Goal: Task Accomplishment & Management: Use online tool/utility

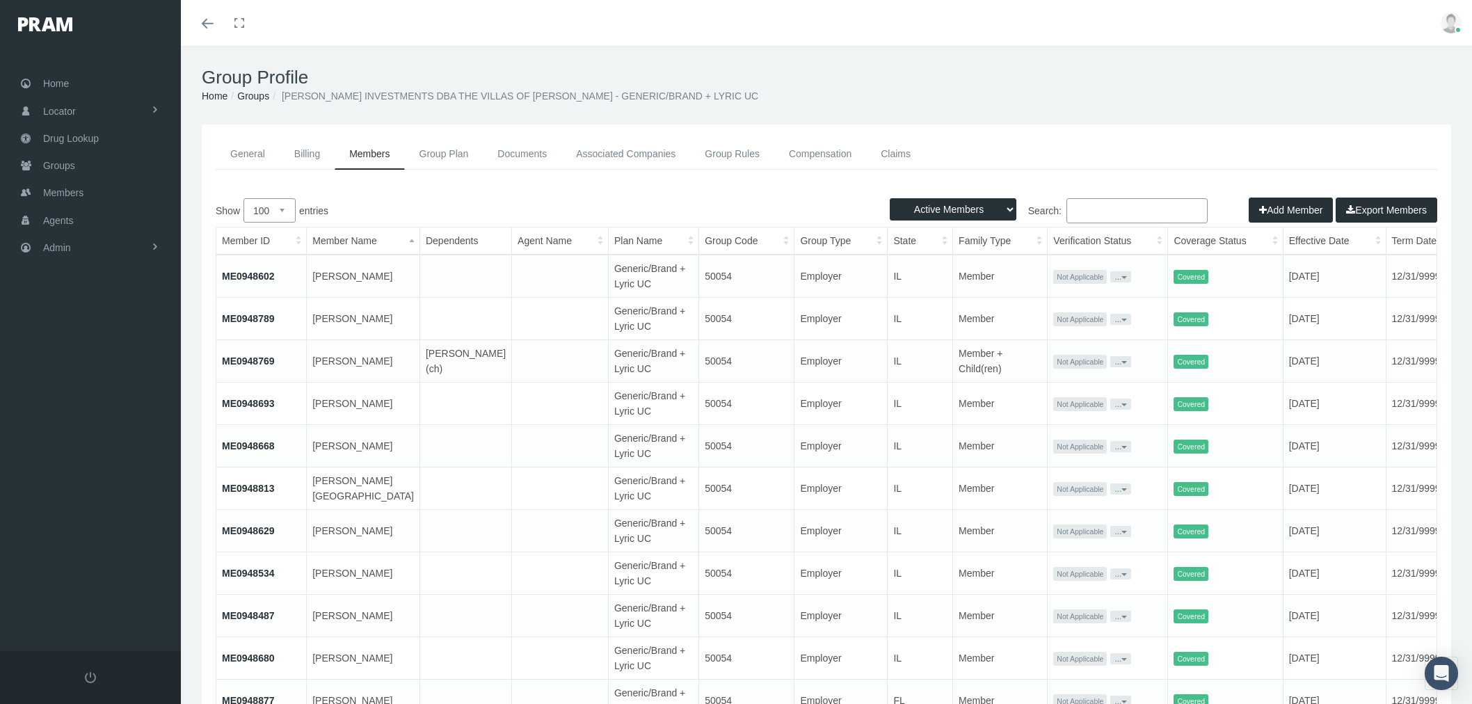
select select "100"
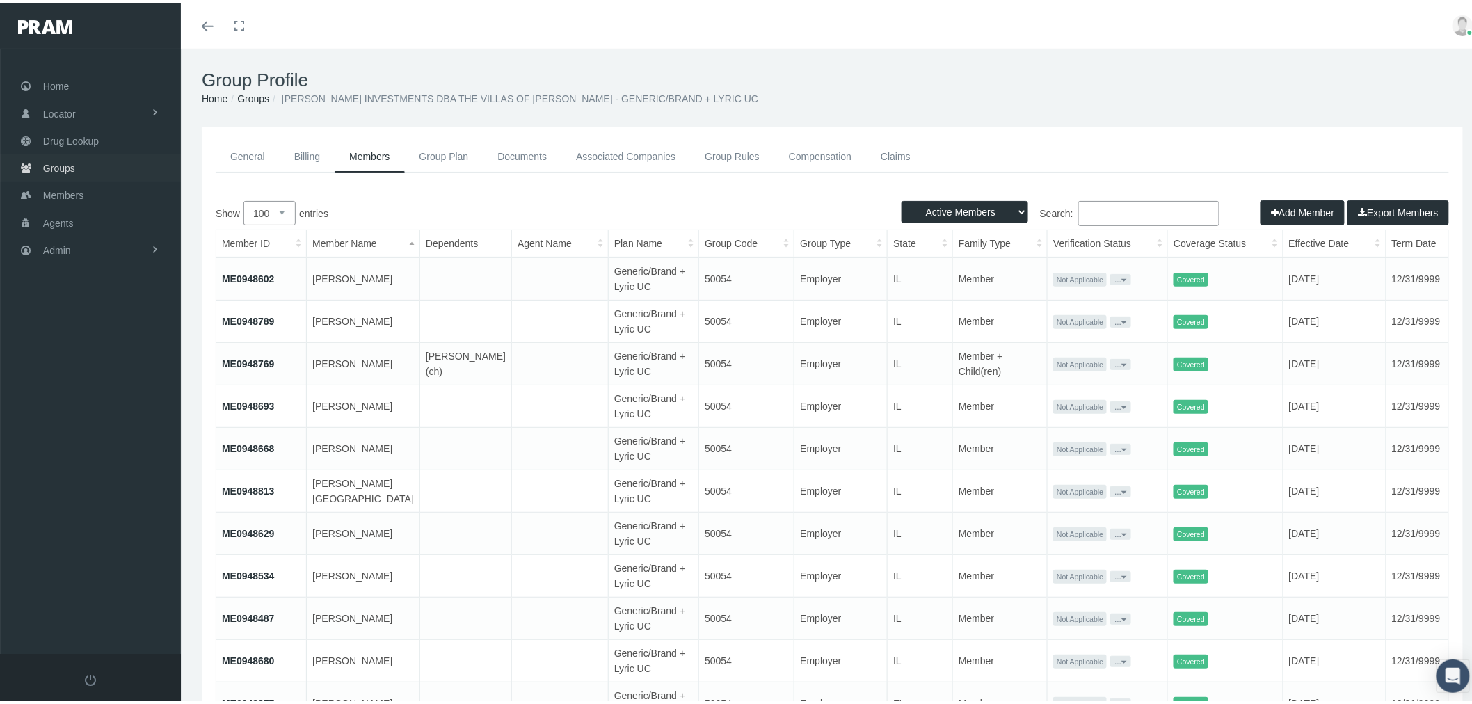
click at [116, 164] on link "Groups" at bounding box center [90, 165] width 181 height 27
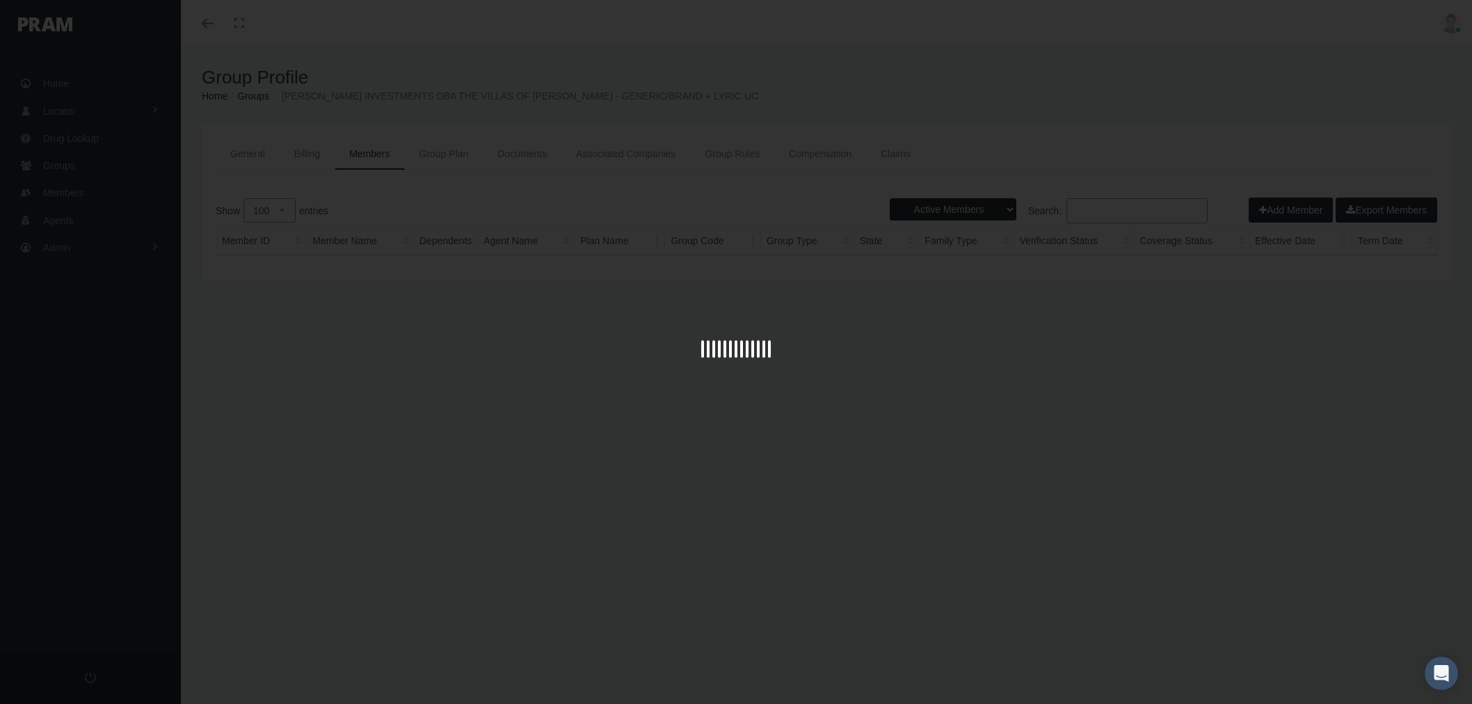
select select "100"
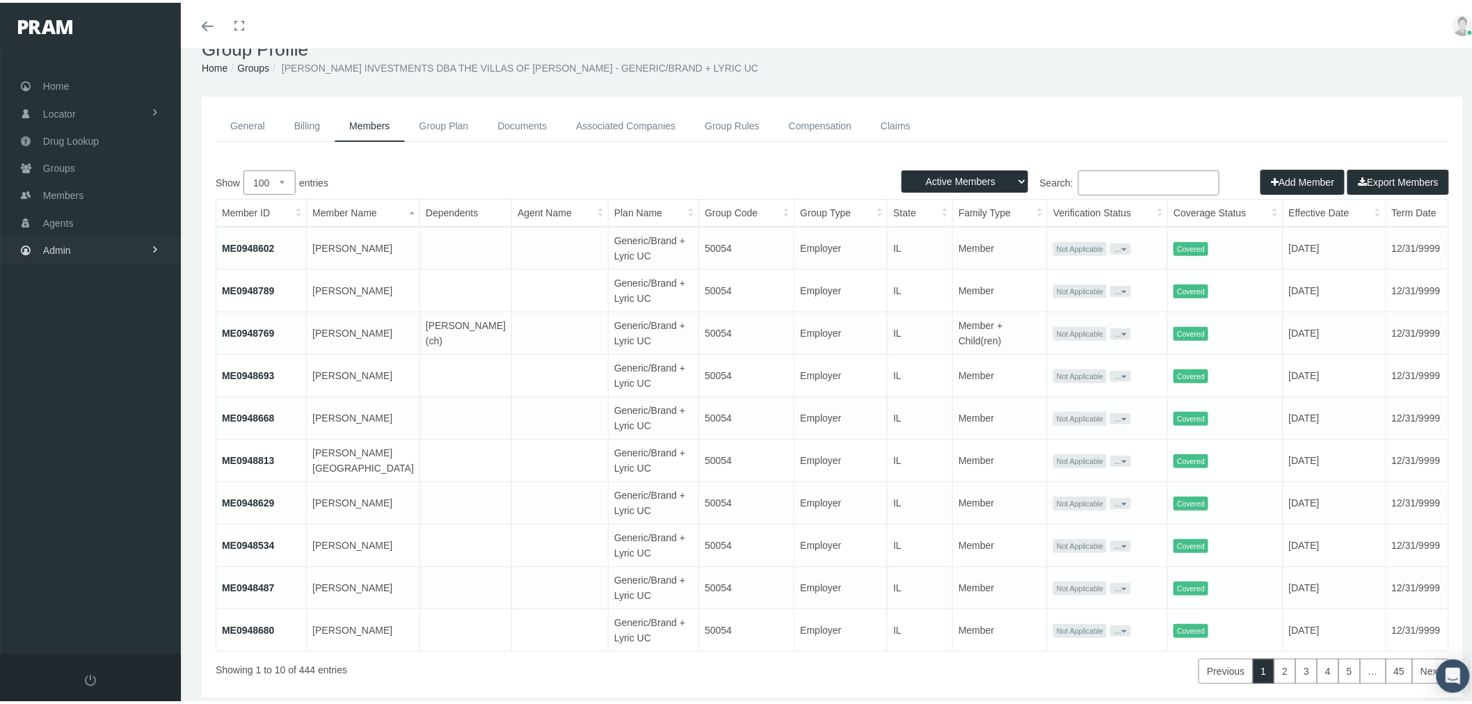
click at [125, 244] on link "Admin" at bounding box center [90, 247] width 181 height 27
click at [111, 475] on span "Eligibility File Uploads" at bounding box center [104, 482] width 95 height 24
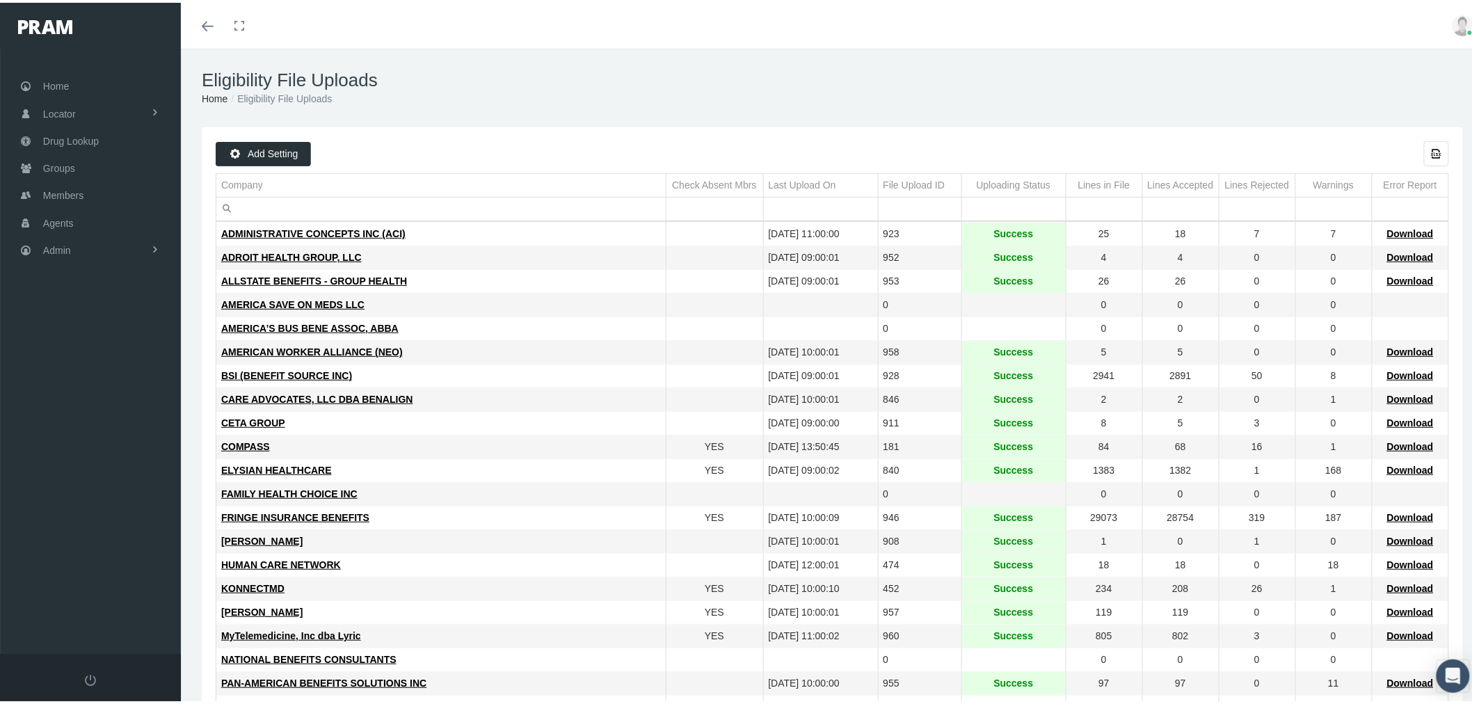
click at [325, 205] on input "Filter cell" at bounding box center [440, 206] width 449 height 23
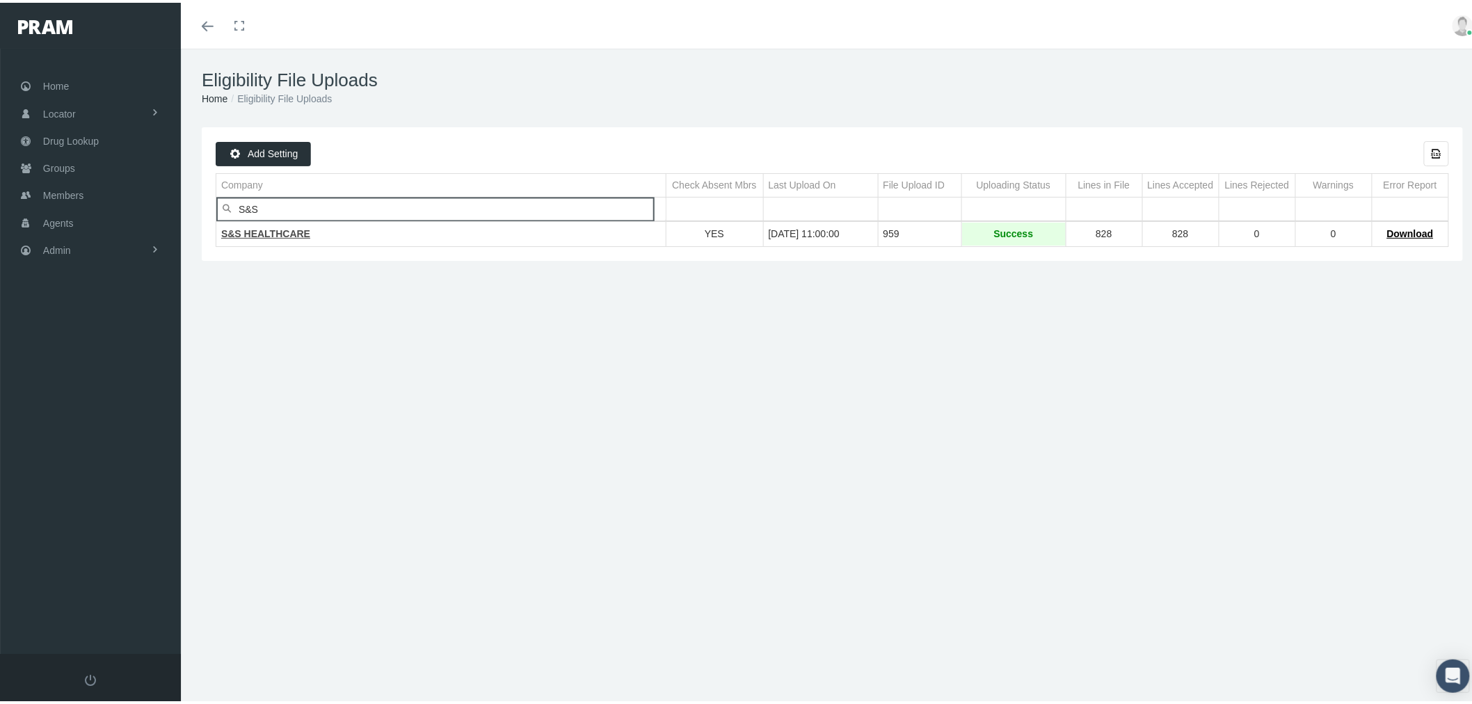
type input "S&S"
click at [260, 234] on span "S&S HEALTHCARE" at bounding box center [265, 230] width 89 height 11
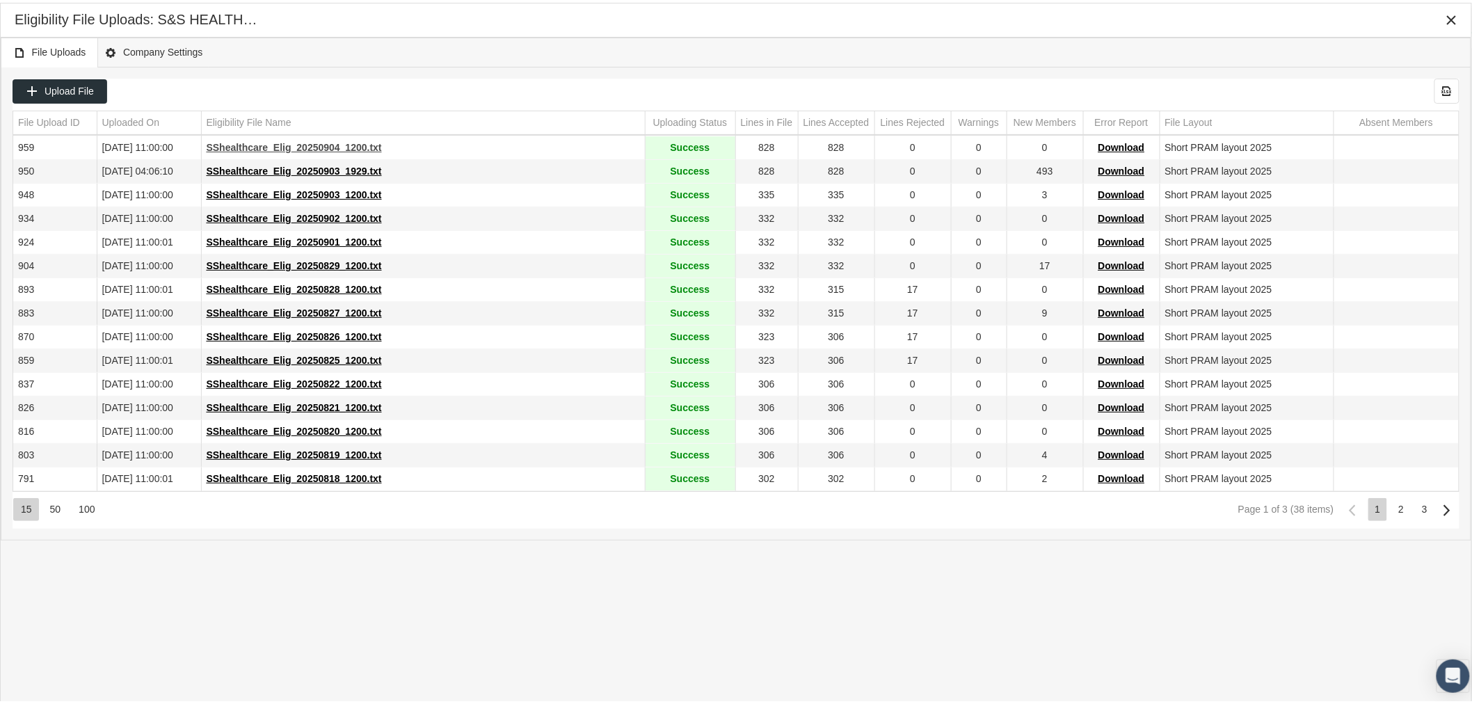
click at [269, 146] on span "SShealthcare_Elig_20250904_1200.txt" at bounding box center [294, 144] width 175 height 11
click at [1452, 19] on icon "Close" at bounding box center [1452, 17] width 13 height 13
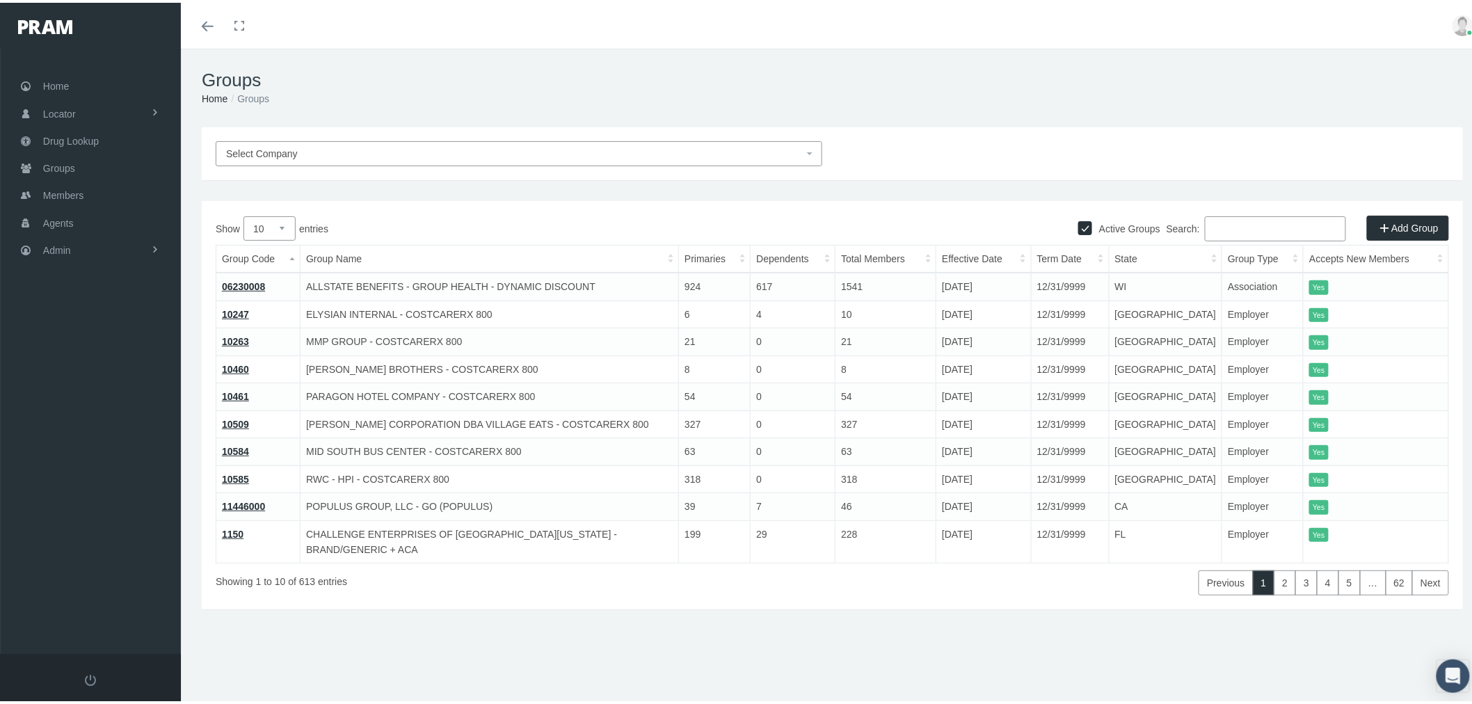
click at [1243, 225] on input "Search:" at bounding box center [1275, 226] width 141 height 25
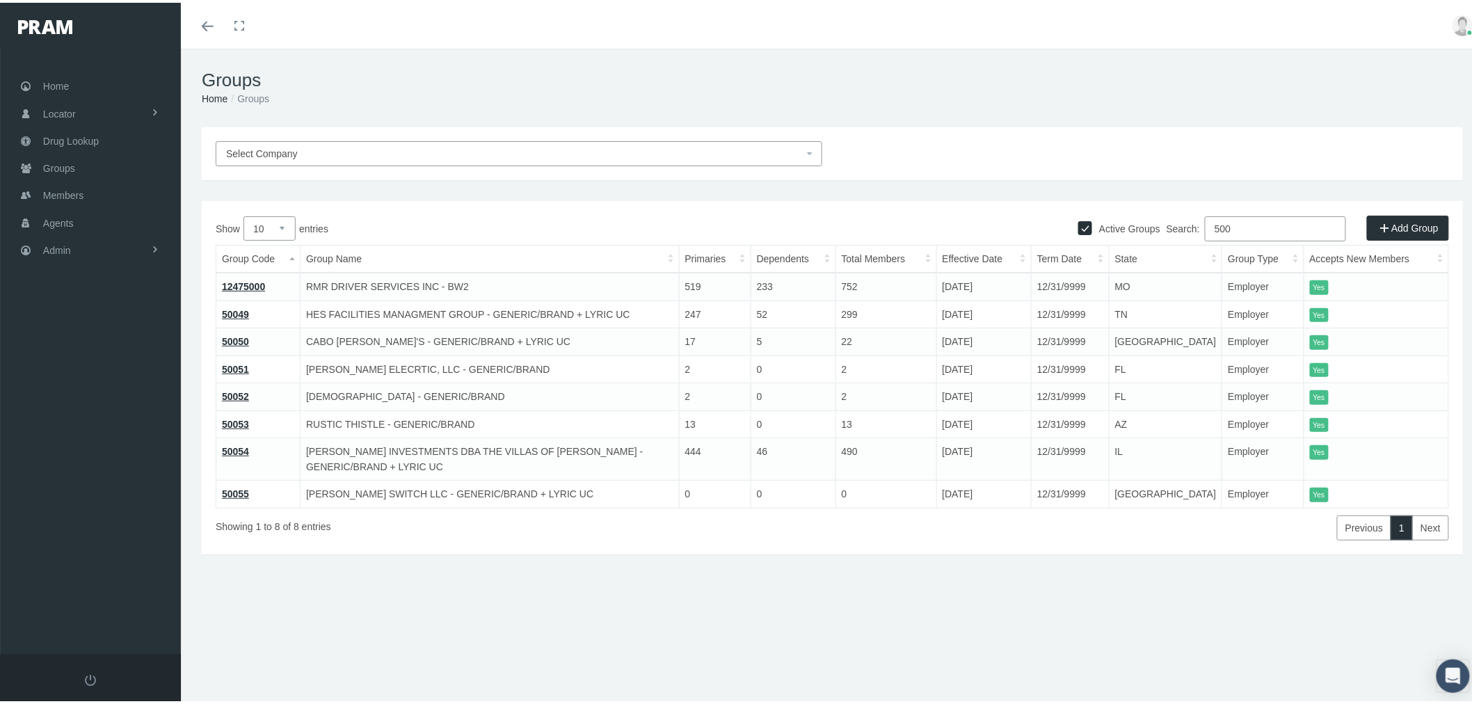
type input "500"
click at [241, 447] on link "50054" at bounding box center [235, 448] width 27 height 11
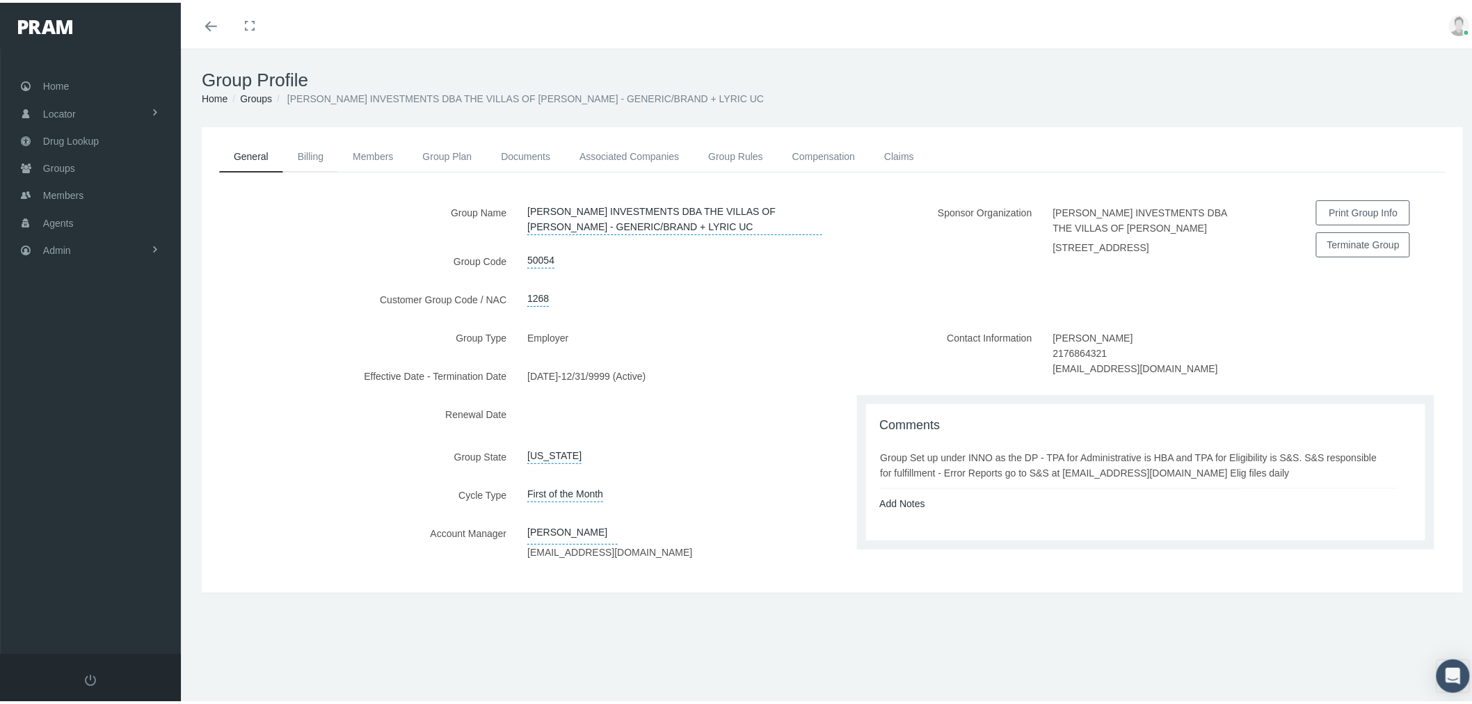
click at [310, 154] on link "Billing" at bounding box center [310, 153] width 55 height 31
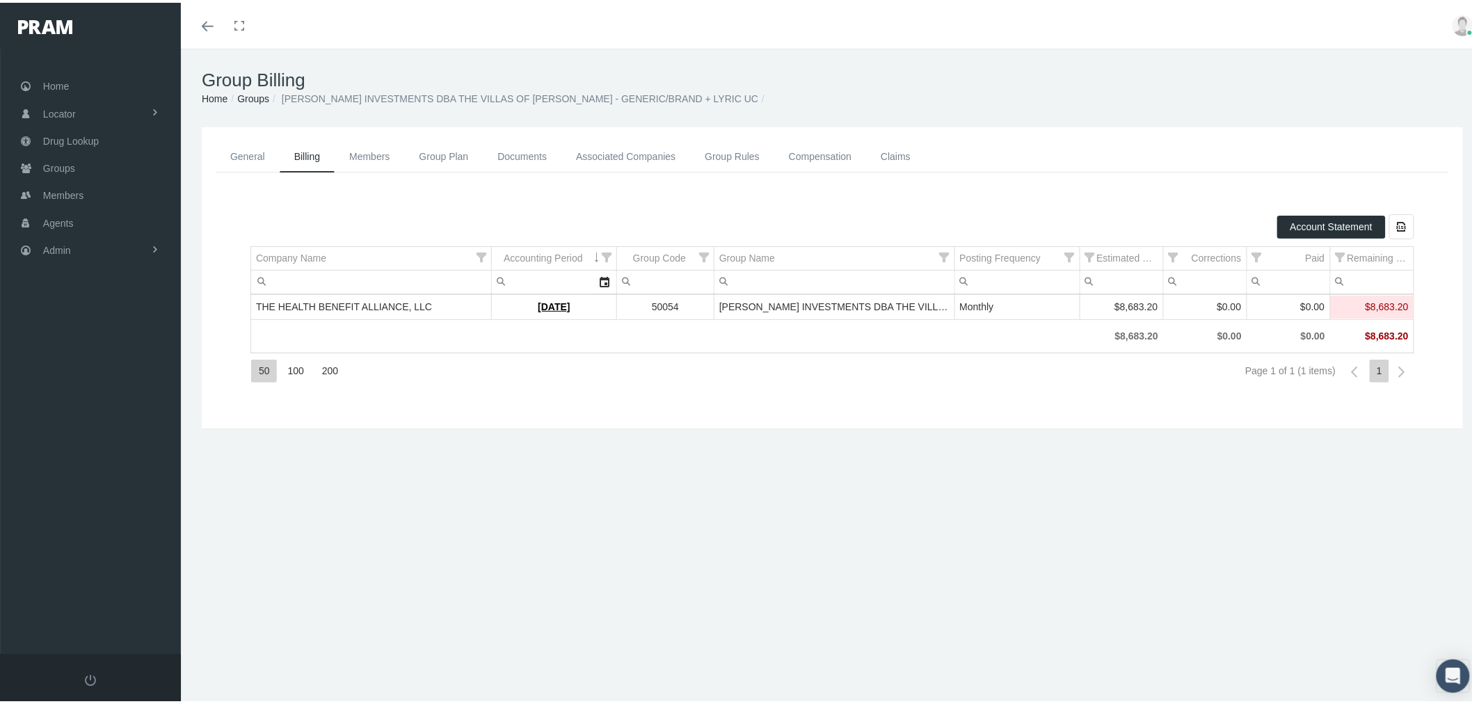
click at [255, 95] on link "Groups" at bounding box center [253, 95] width 32 height 11
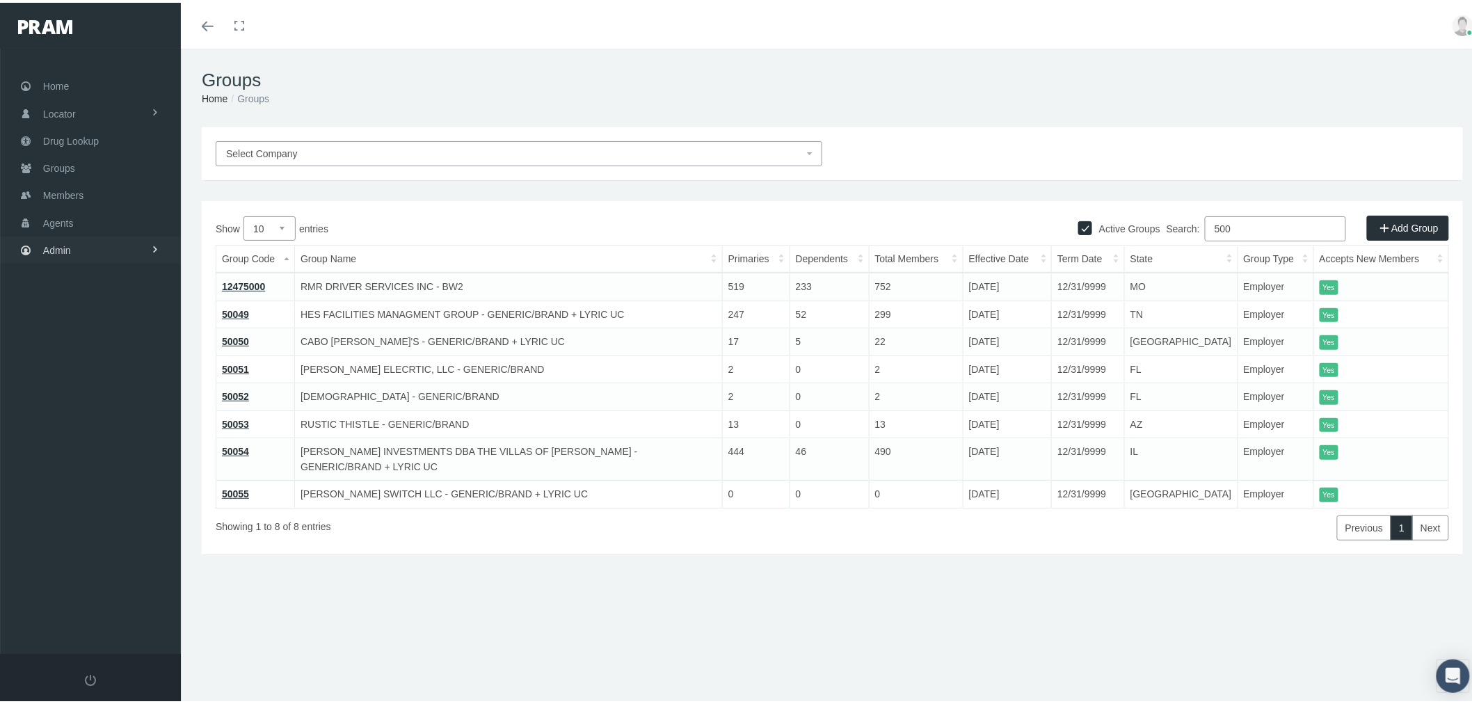
click at [70, 253] on span "Admin" at bounding box center [57, 247] width 28 height 26
click at [81, 347] on span "Group Billing" at bounding box center [85, 356] width 56 height 24
click at [82, 379] on span "Billing Activity By Group" at bounding box center [105, 384] width 103 height 24
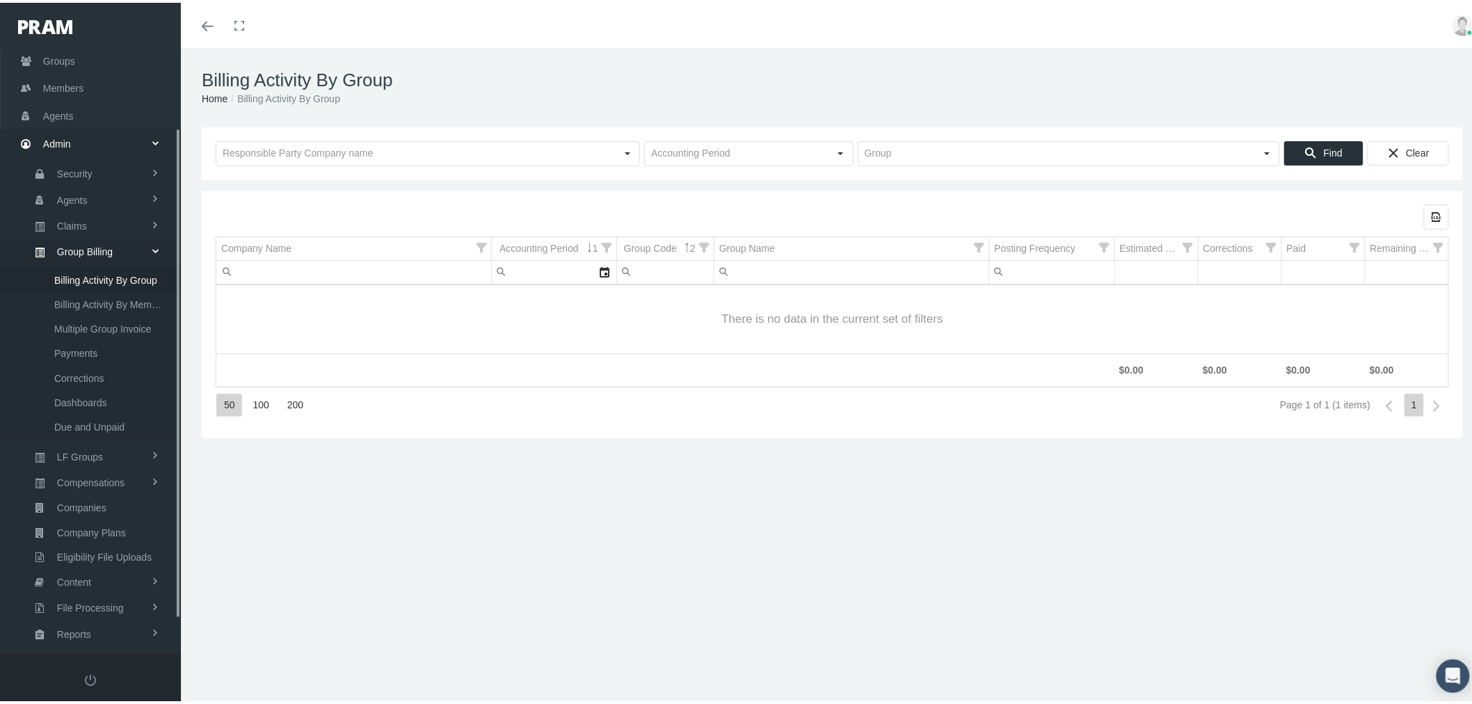
scroll to position [140, 0]
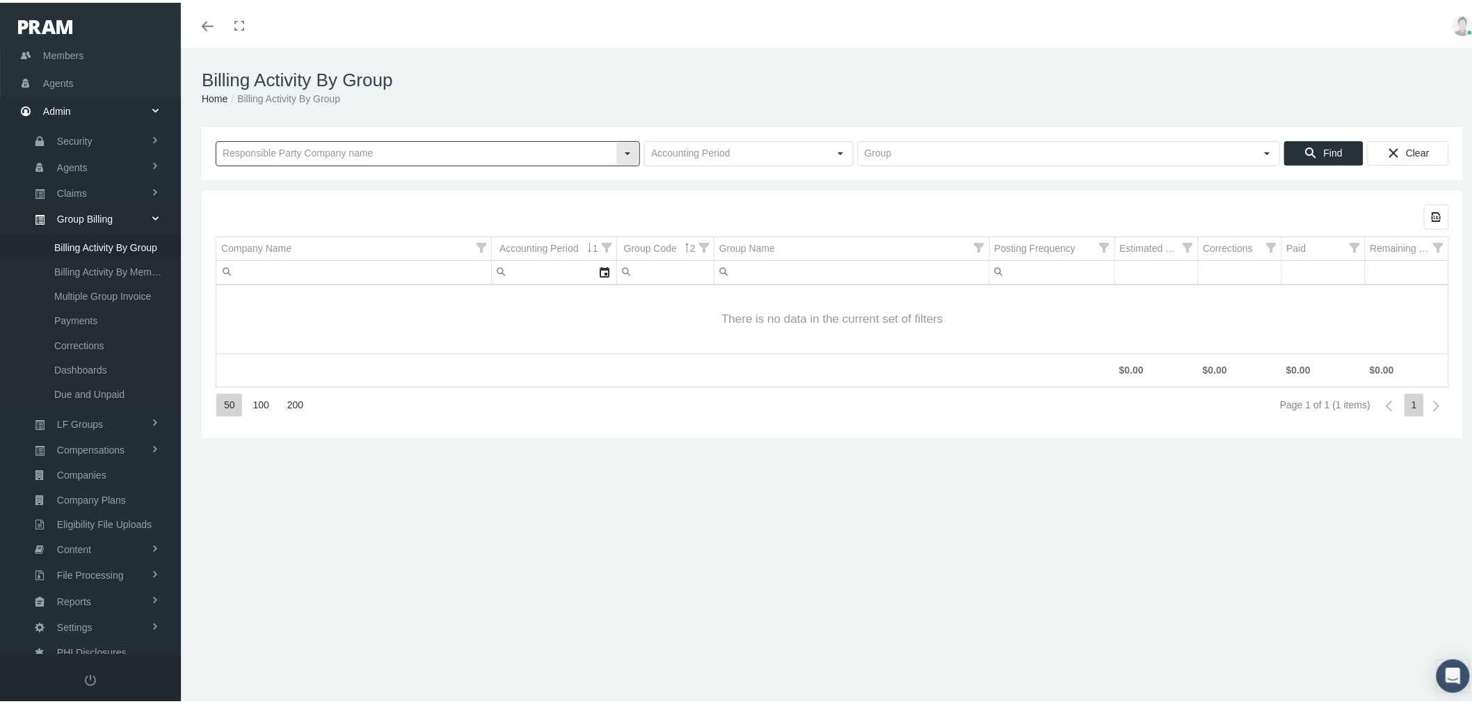
click at [372, 152] on input "text" at bounding box center [415, 151] width 399 height 24
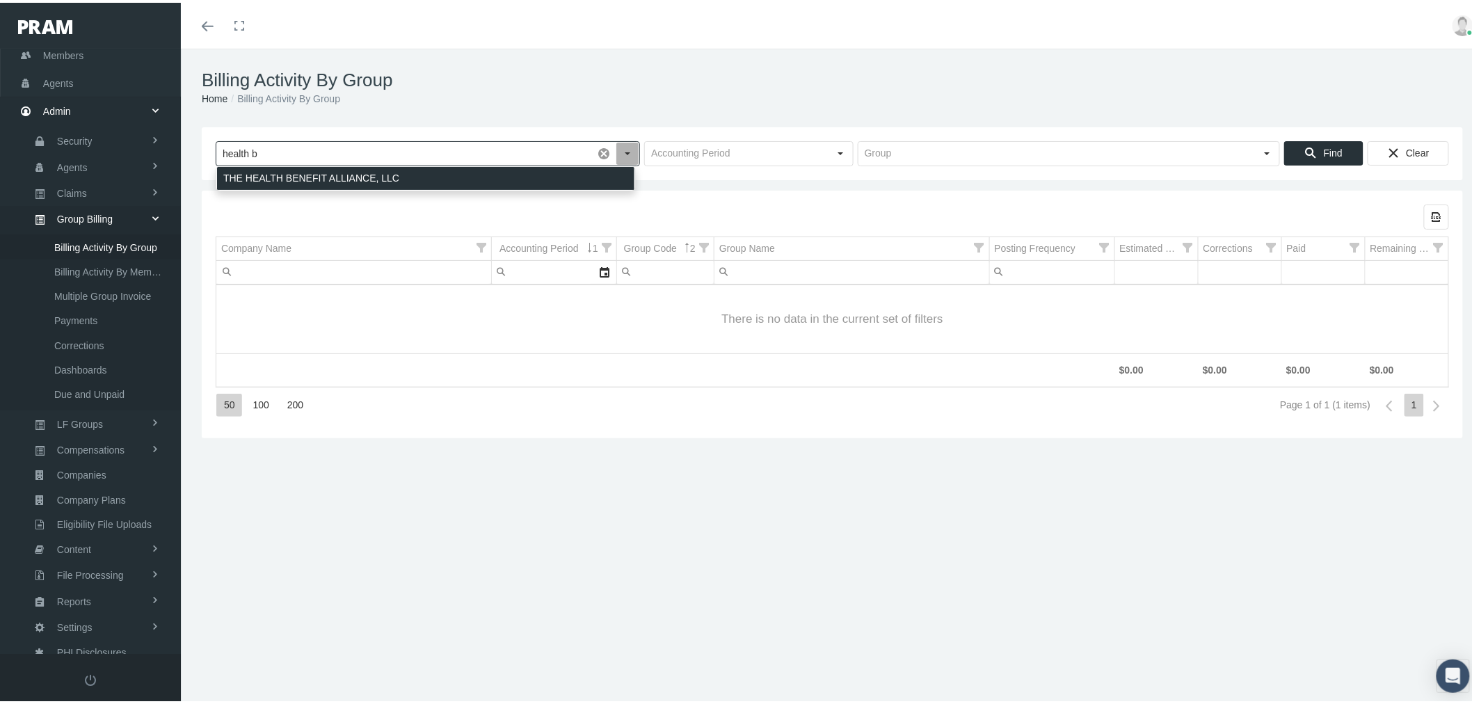
click at [378, 175] on div "THE HEALTH BENEFIT ALLIANCE, LLC" at bounding box center [425, 175] width 417 height 23
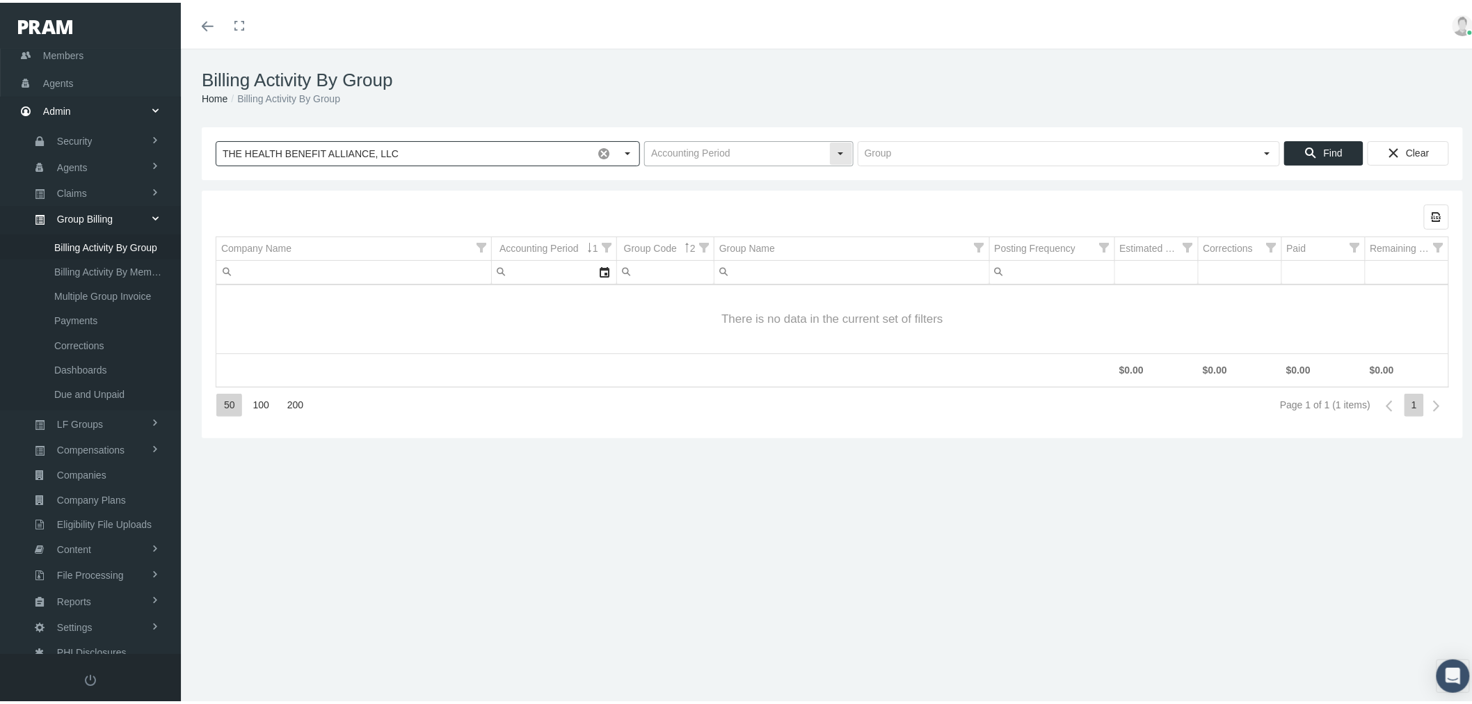
type input "THE HEALTH BENEFIT ALLIANCE, LLC"
click at [836, 153] on div "Select" at bounding box center [841, 151] width 22 height 22
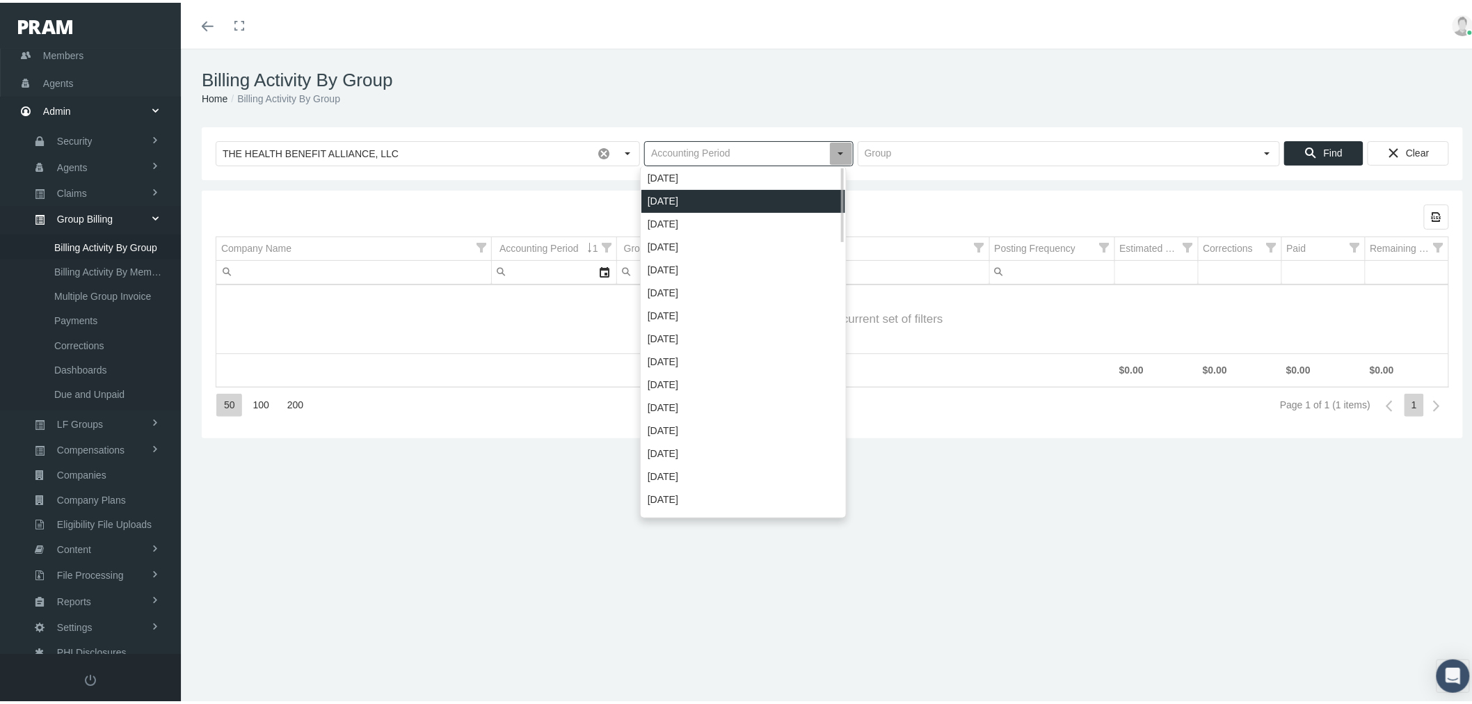
click at [768, 202] on div "[DATE]" at bounding box center [744, 198] width 204 height 23
type input "[DATE]"
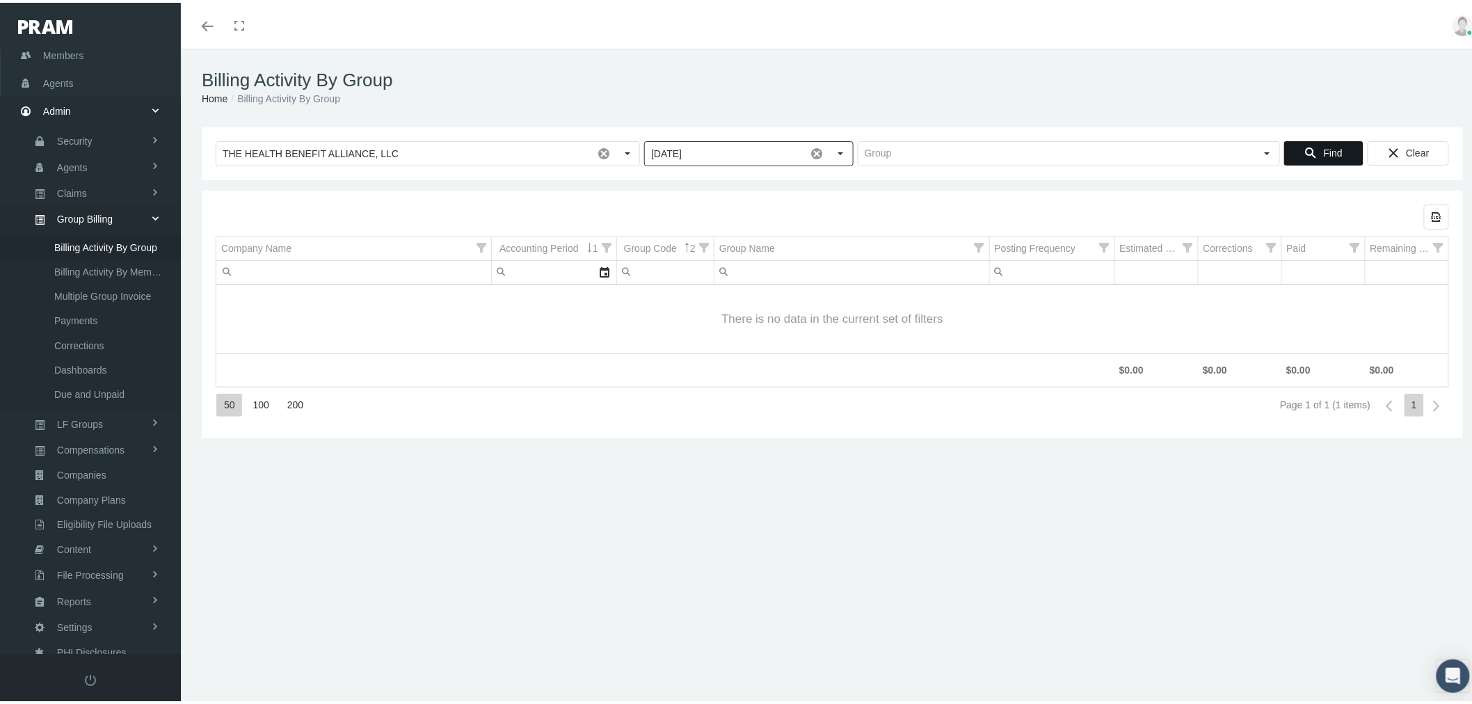
click at [1305, 156] on icon "Find" at bounding box center [1311, 150] width 13 height 13
